Goal: Task Accomplishment & Management: Manage account settings

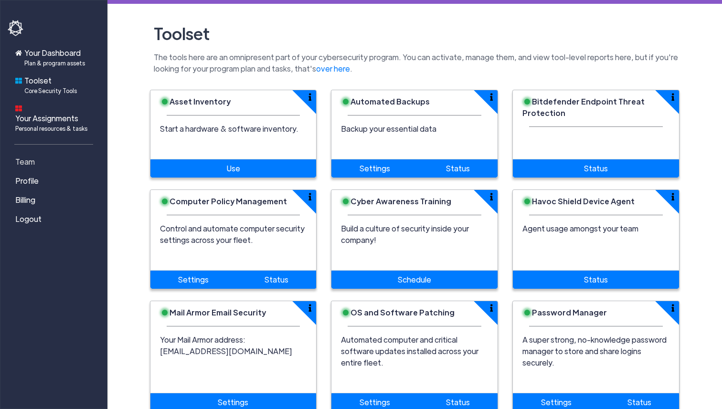
click at [35, 154] on link "Team" at bounding box center [55, 161] width 95 height 19
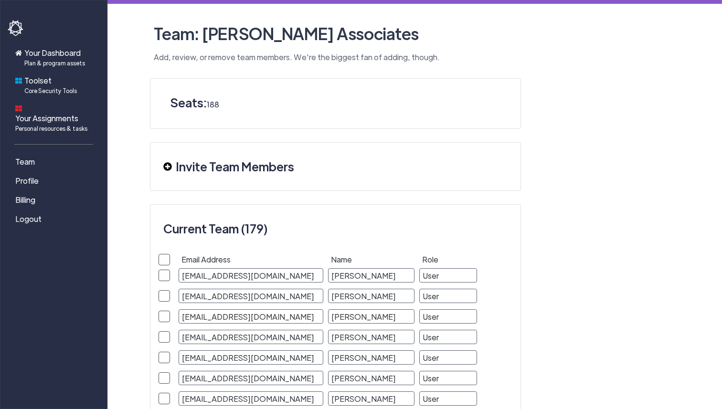
click at [169, 169] on img at bounding box center [167, 166] width 9 height 9
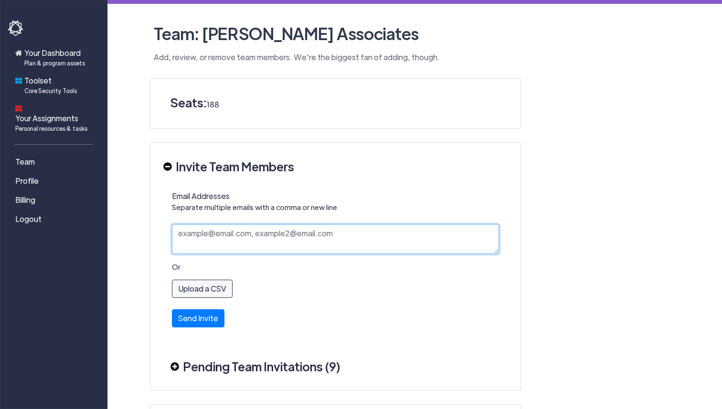
click at [190, 238] on textarea "Email Addresses Separate multiple emails with a comma or new line" at bounding box center [335, 239] width 327 height 30
paste textarea "[PERSON_NAME][EMAIL_ADDRESS][DOMAIN_NAME]"
type textarea "[PERSON_NAME][EMAIL_ADDRESS][DOMAIN_NAME]"
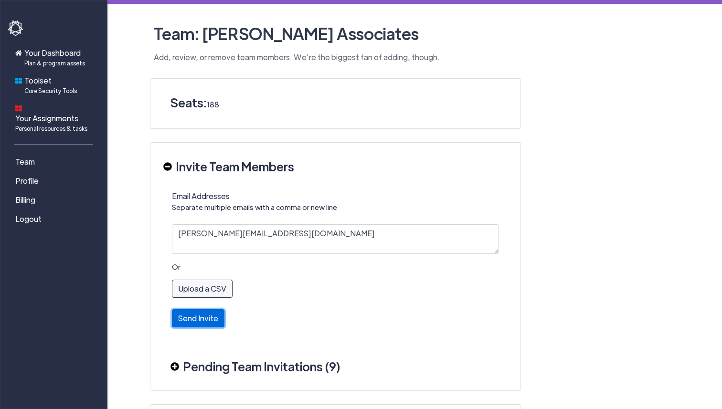
click at [184, 315] on button "Send Invite" at bounding box center [198, 318] width 53 height 18
